Goal: Task Accomplishment & Management: Complete application form

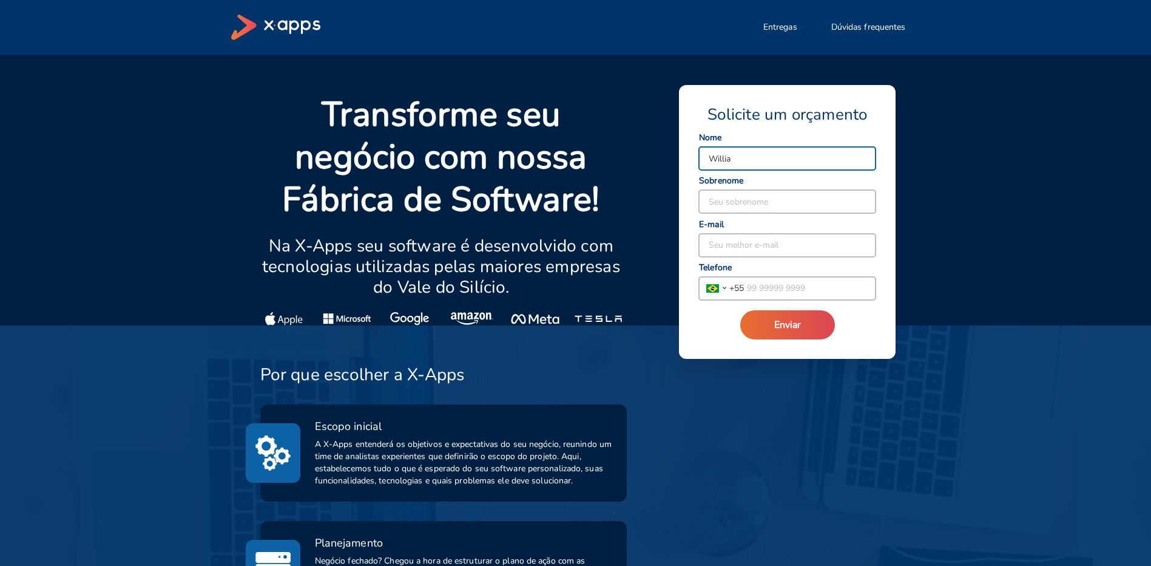
type input "Willian"
type input "[PERSON_NAME]"
type input "[EMAIL_ADDRESS][DOMAIN_NAME]"
type input "55 11 98277 3509"
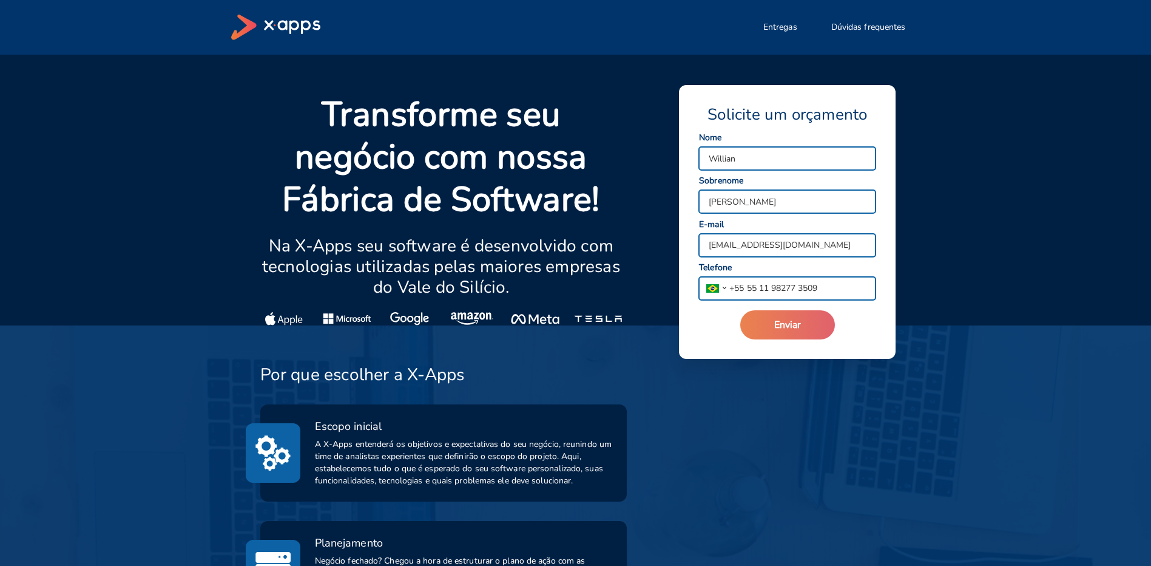
type input "Willian"
click at [785, 320] on span "Enviar" at bounding box center [787, 324] width 27 height 13
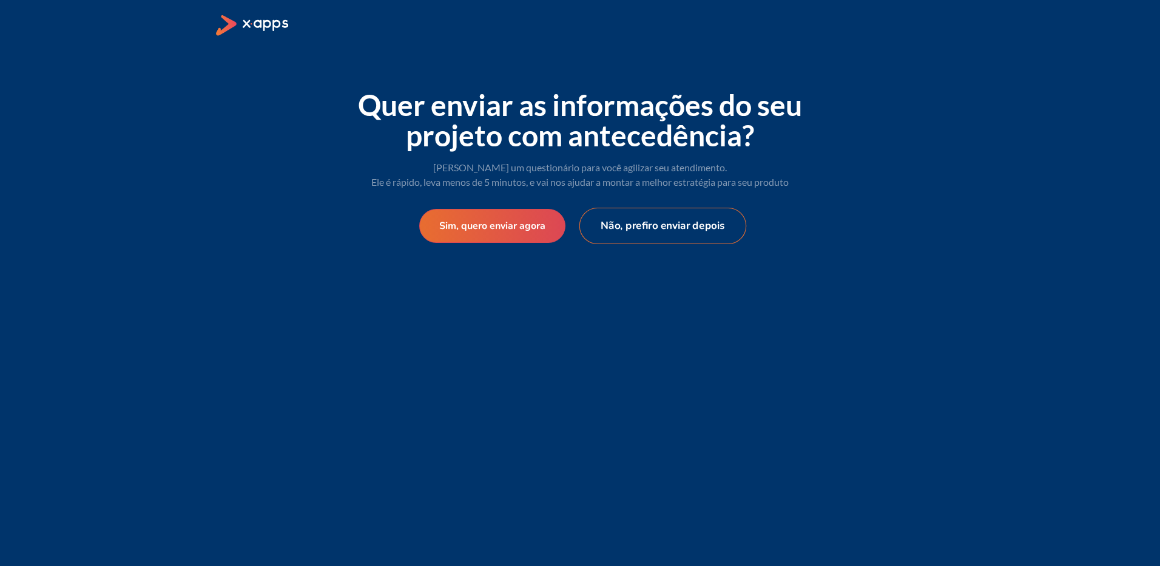
click at [674, 231] on button "Não, prefiro enviar depois" at bounding box center [663, 226] width 167 height 36
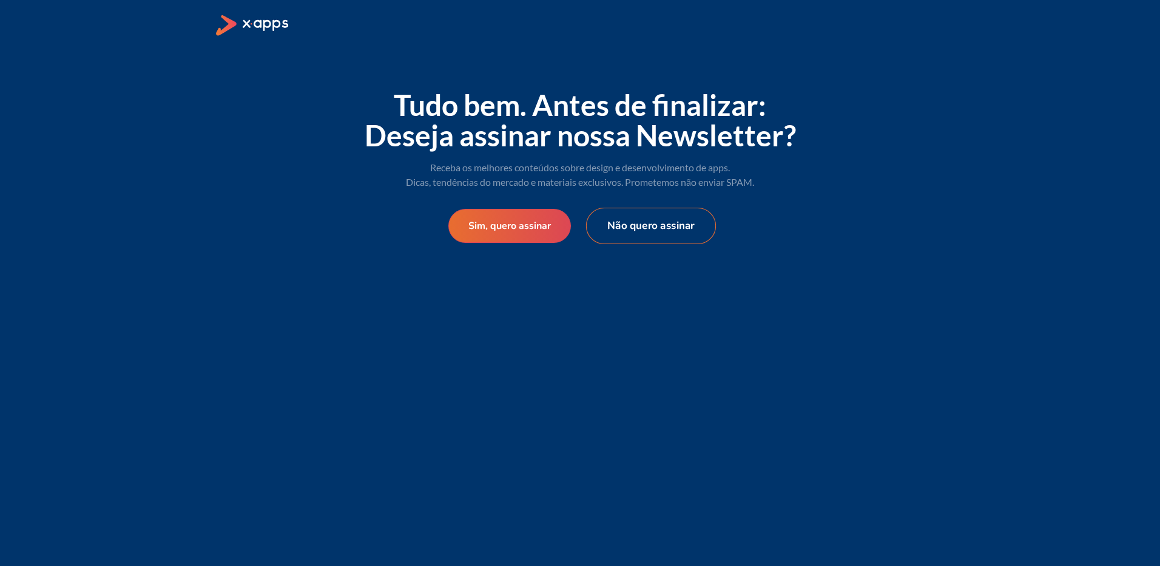
click at [607, 220] on button "Não quero assinar" at bounding box center [651, 226] width 130 height 36
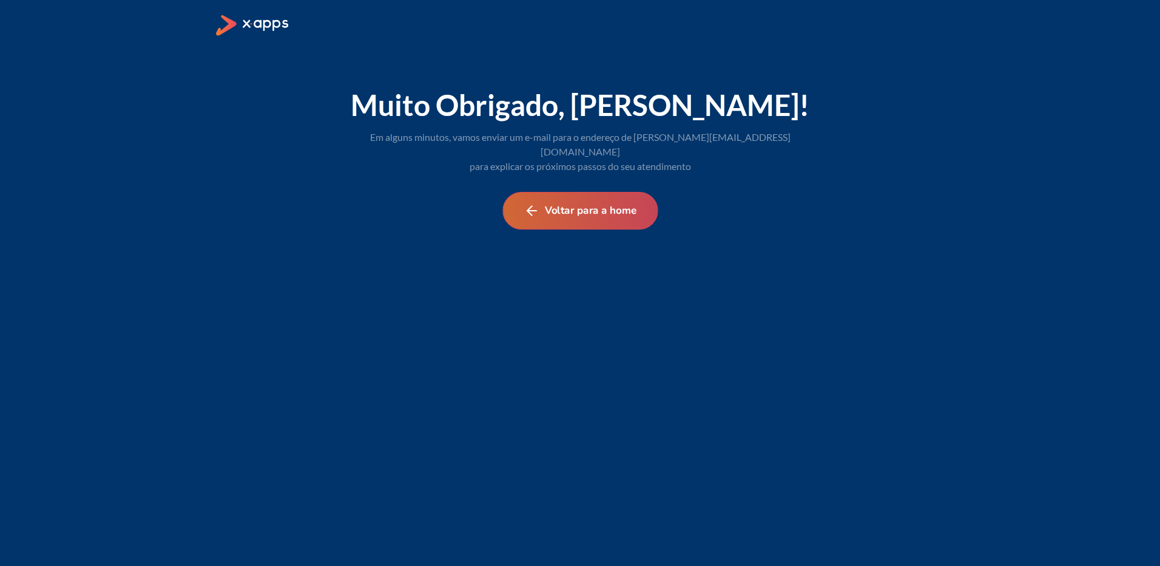
click at [578, 205] on button "Voltar para a home" at bounding box center [579, 211] width 155 height 38
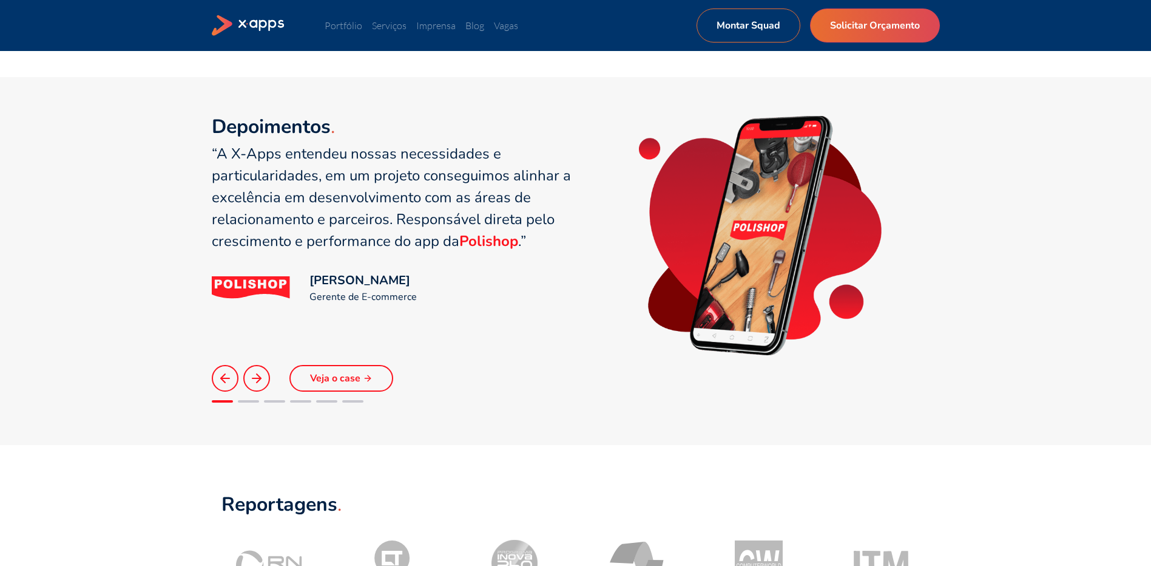
scroll to position [789, 0]
